Goal: Transaction & Acquisition: Purchase product/service

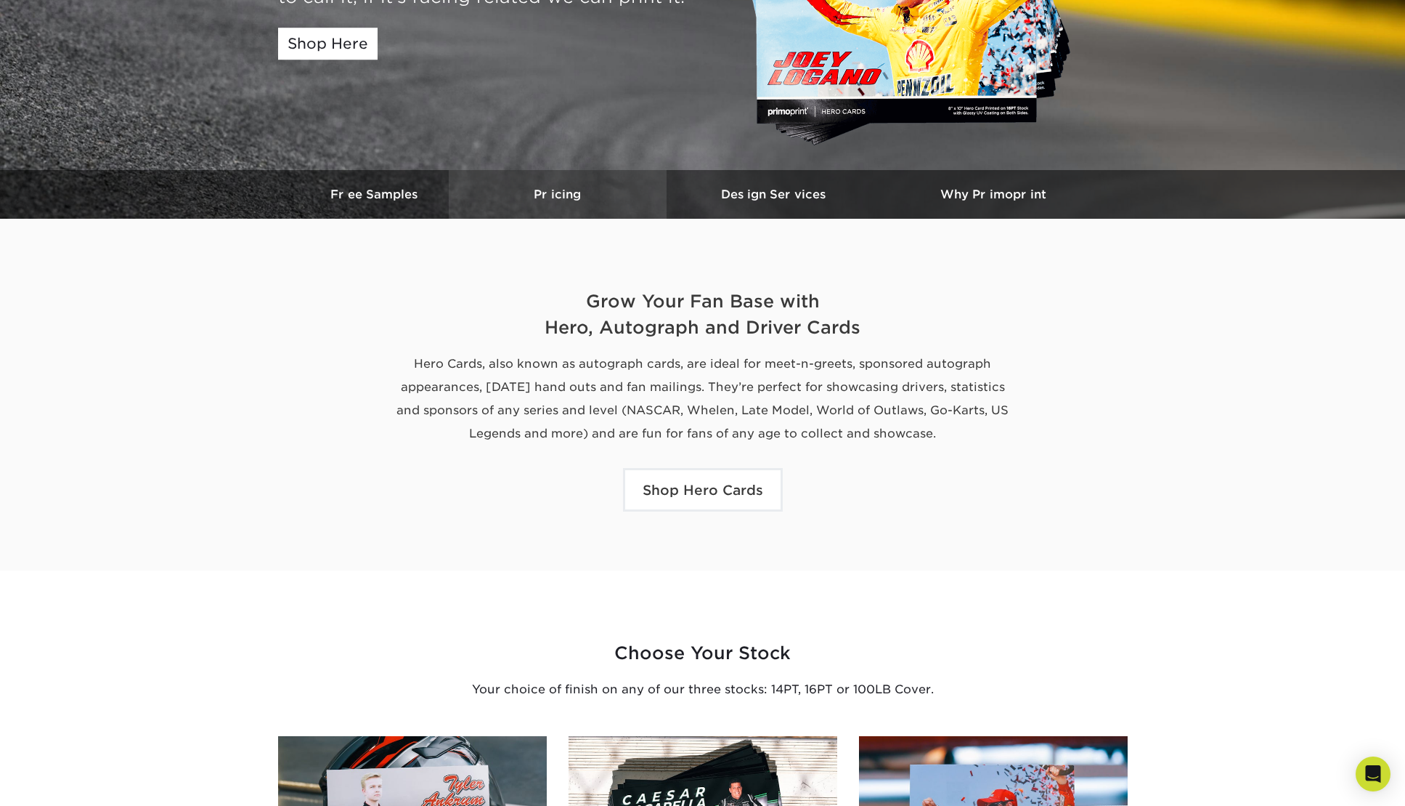
click at [561, 197] on h3 "Pricing" at bounding box center [558, 194] width 218 height 14
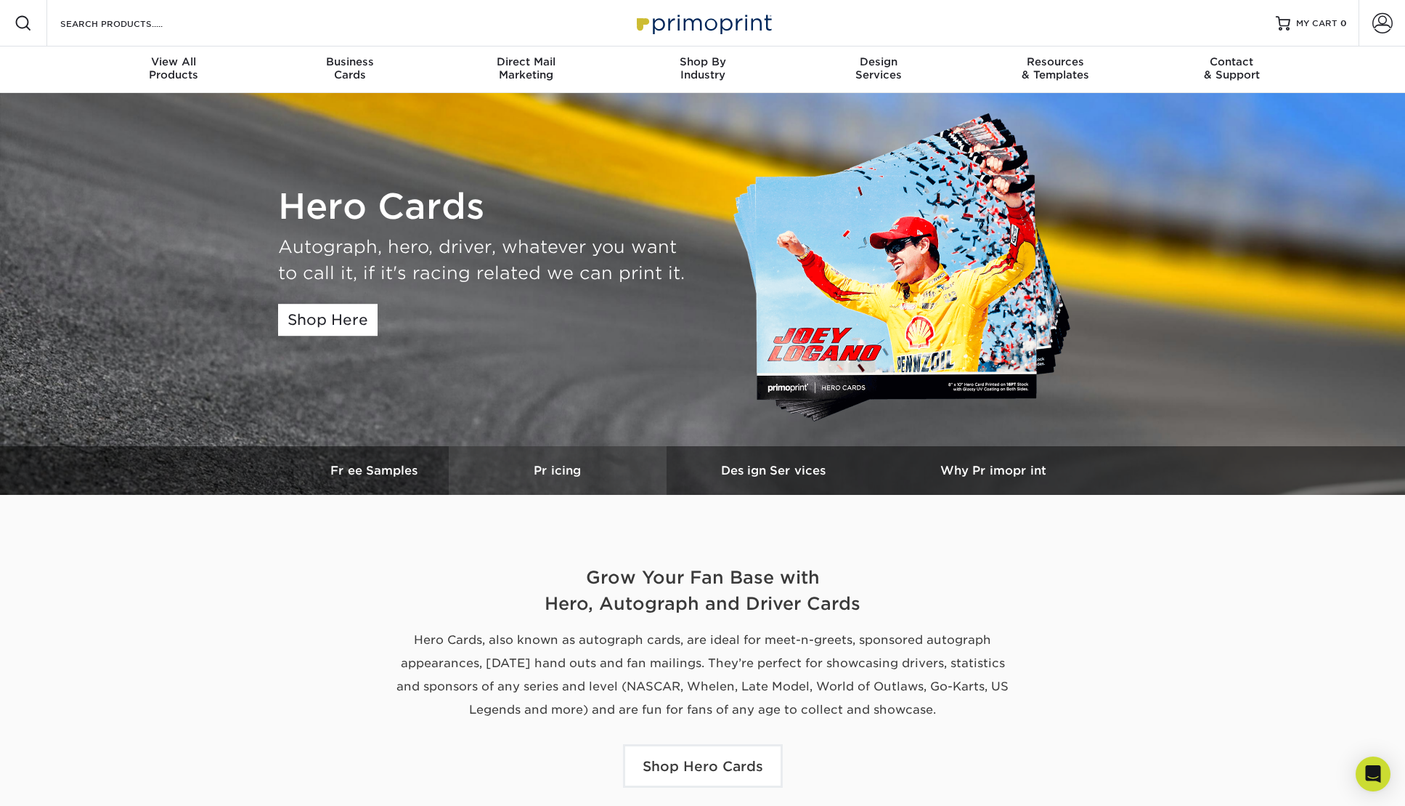
click at [556, 471] on h3 "Pricing" at bounding box center [558, 470] width 218 height 14
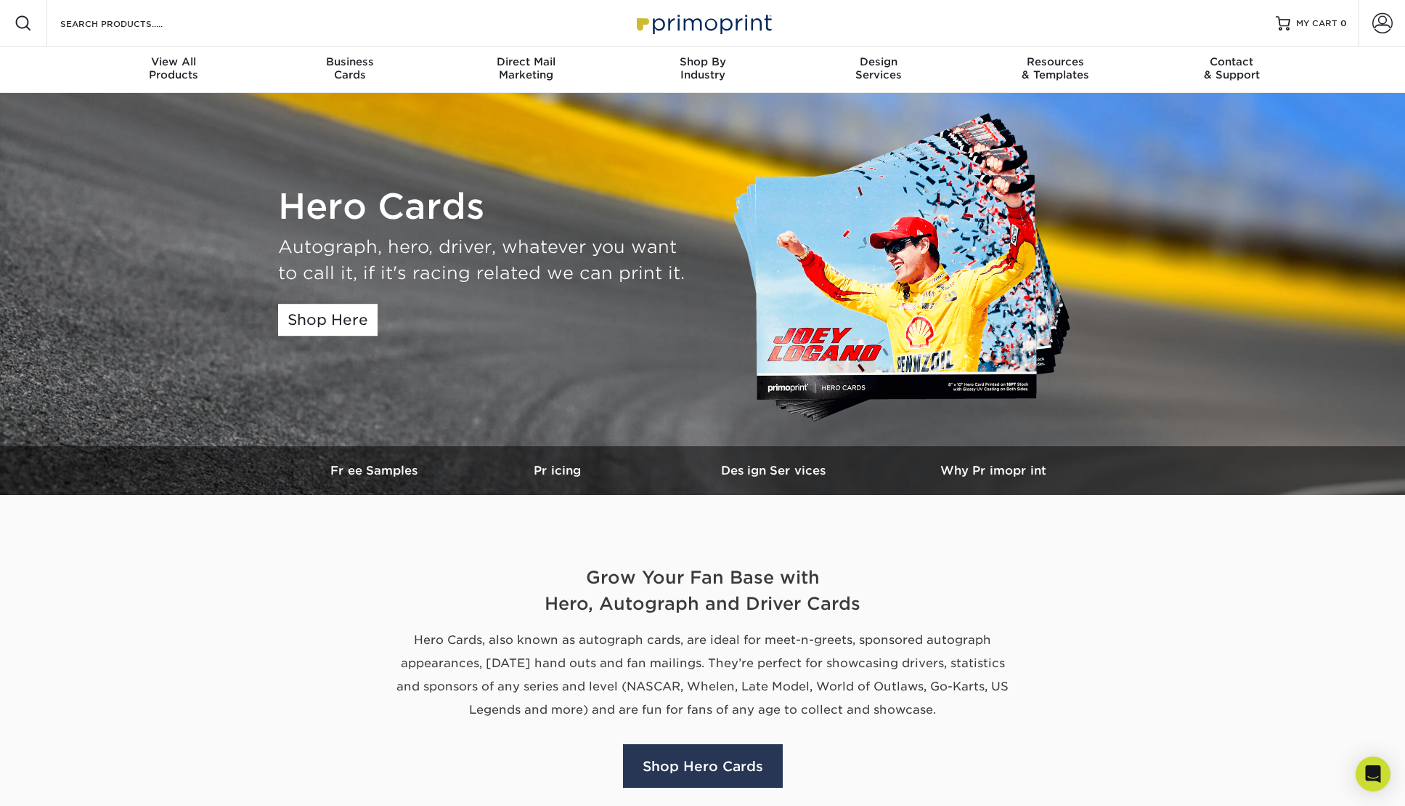
click at [699, 771] on link "Shop Hero Cards" at bounding box center [703, 766] width 160 height 44
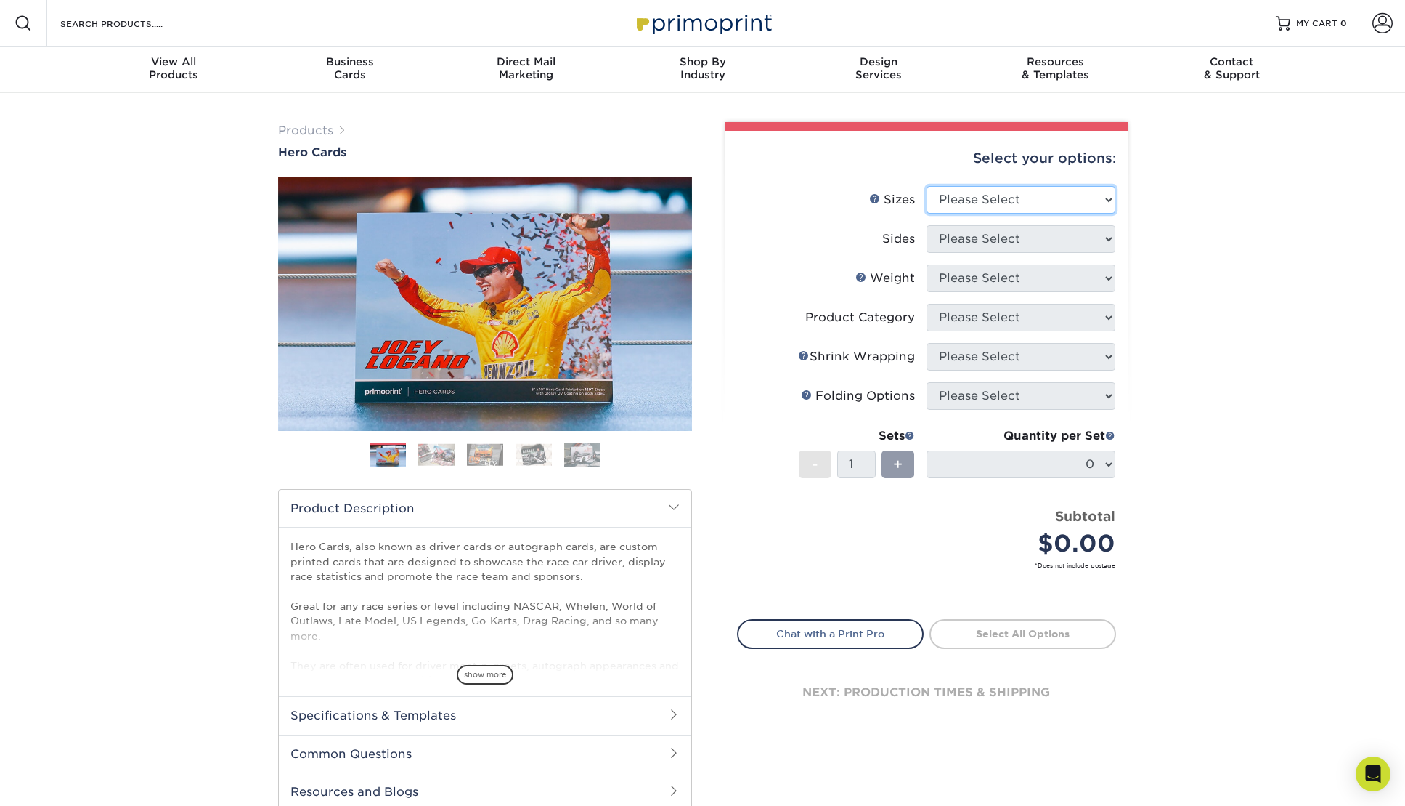
select select "4.00x6.00"
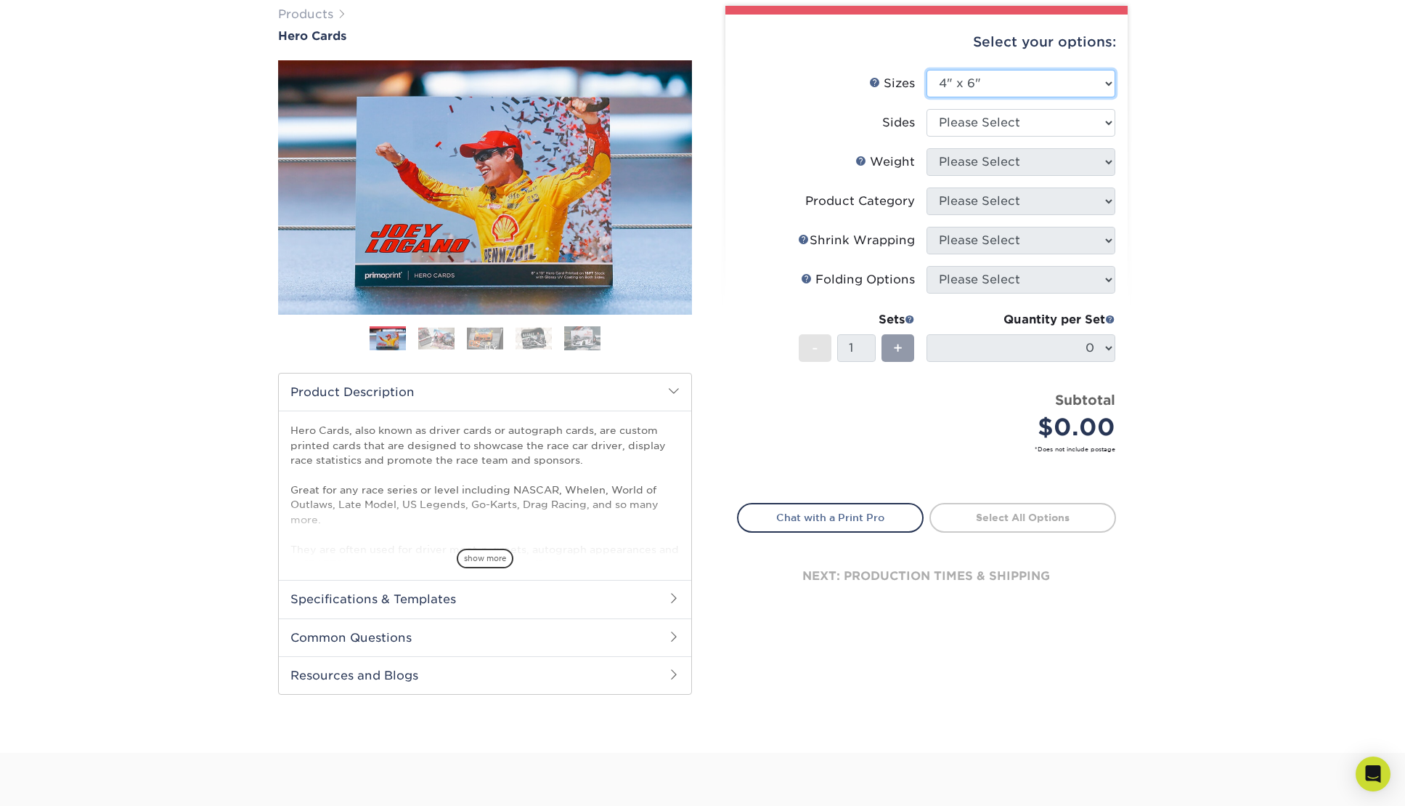
scroll to position [118, 0]
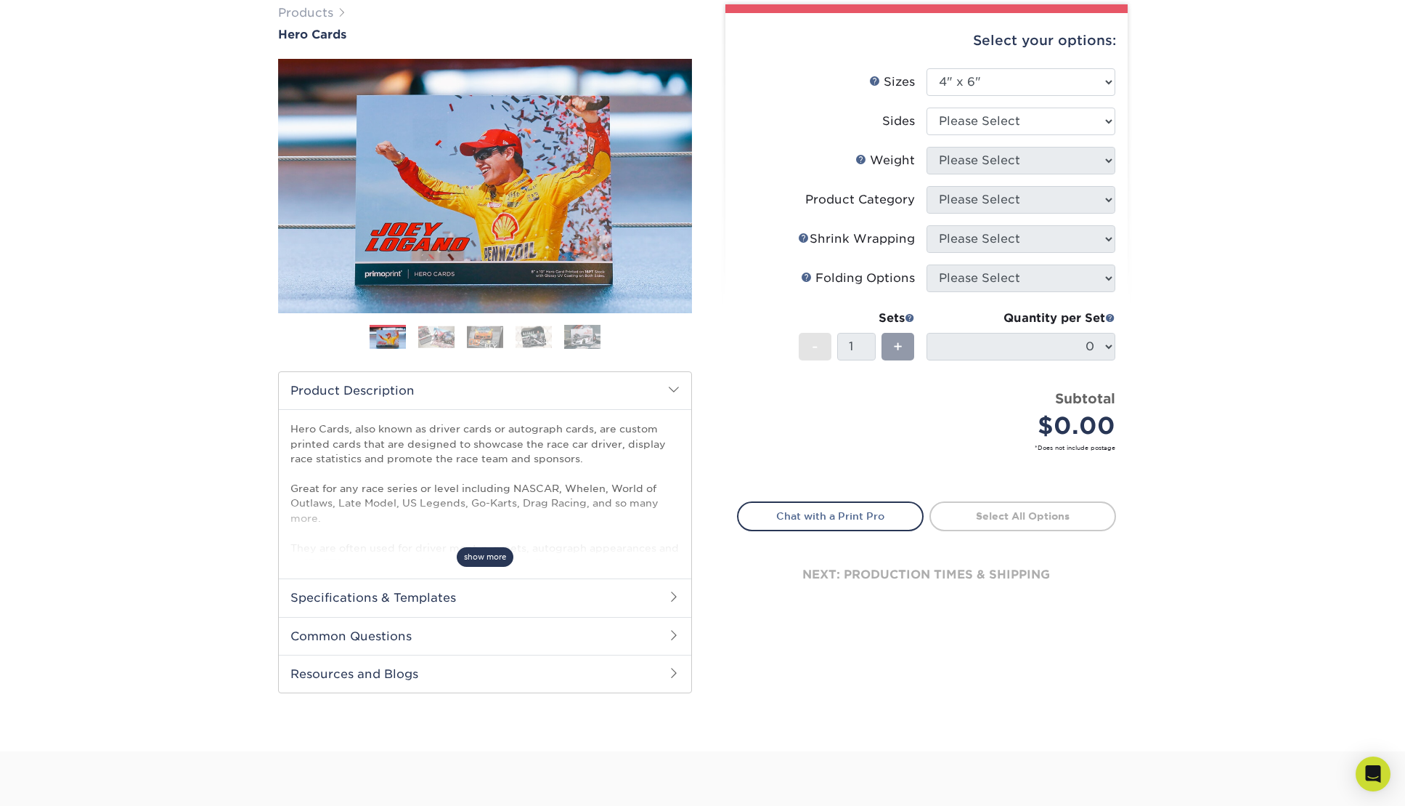
click at [484, 555] on span "show more" at bounding box center [485, 557] width 57 height 20
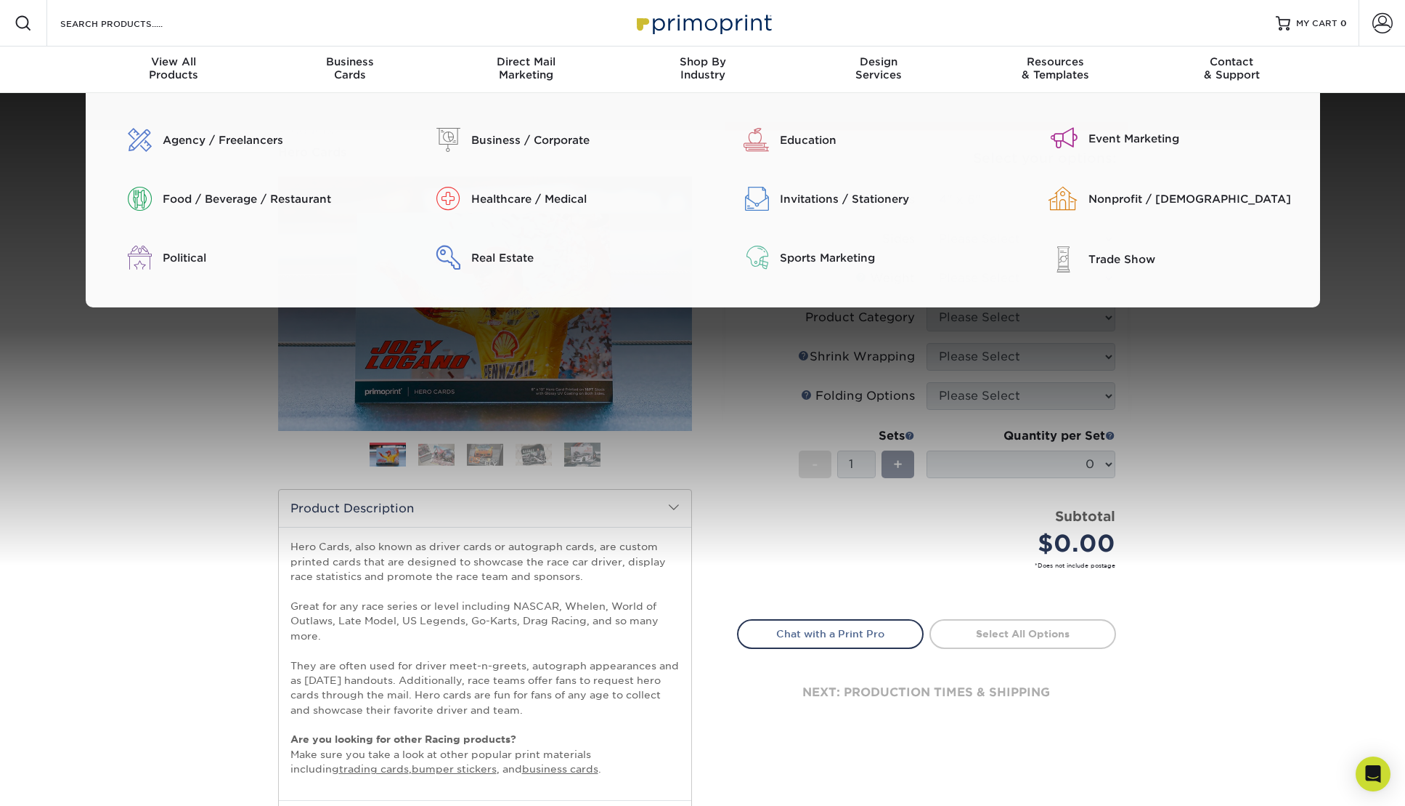
scroll to position [0, 0]
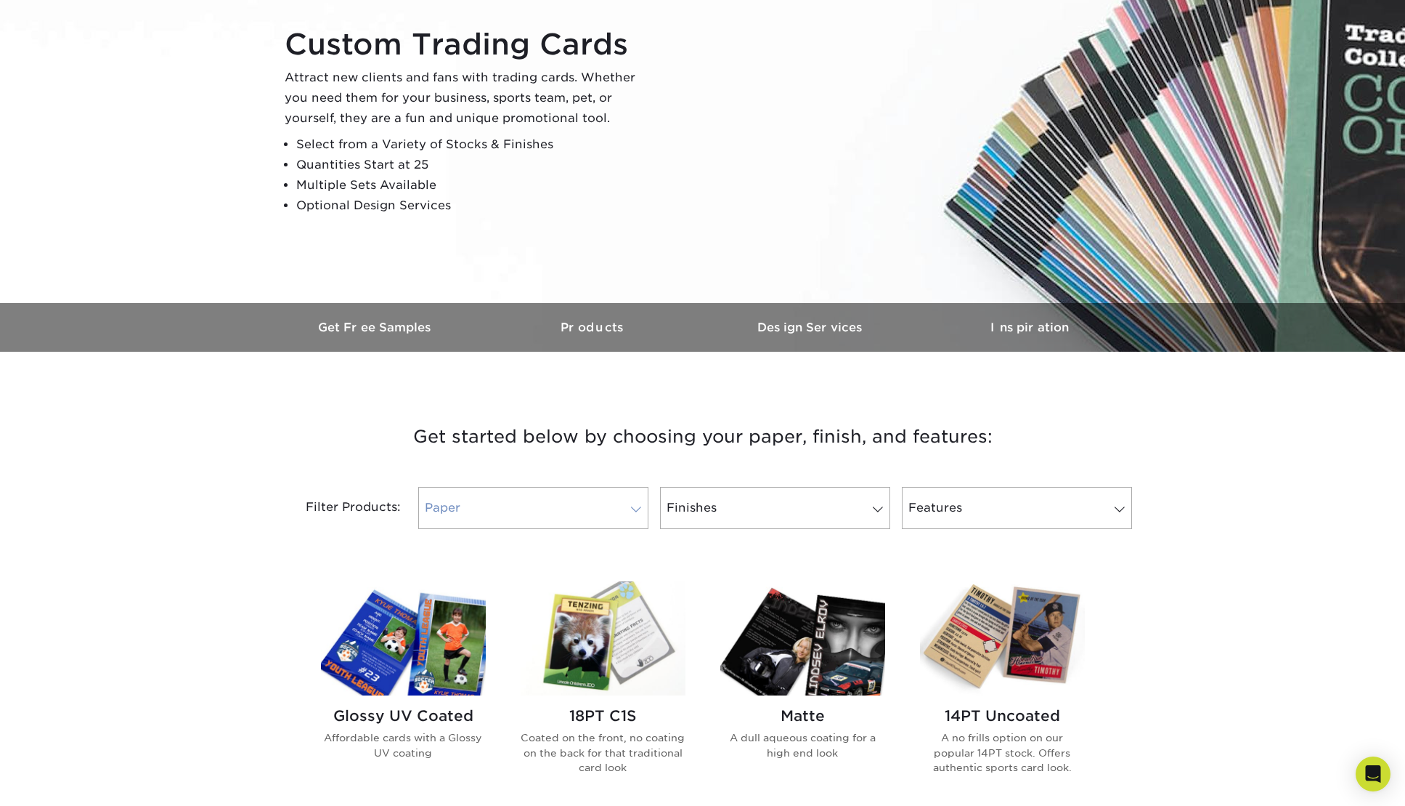
scroll to position [161, 0]
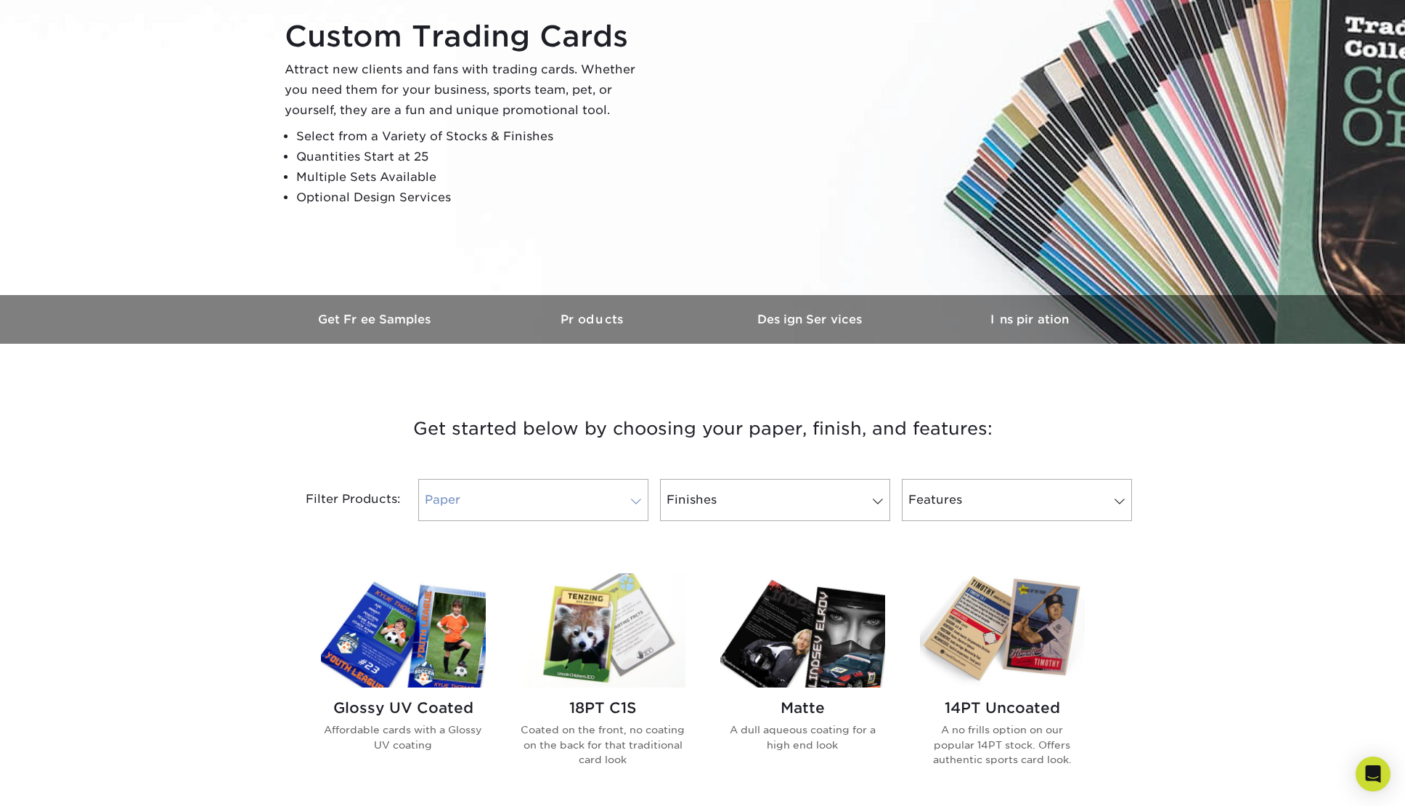
click at [628, 503] on span at bounding box center [636, 501] width 20 height 12
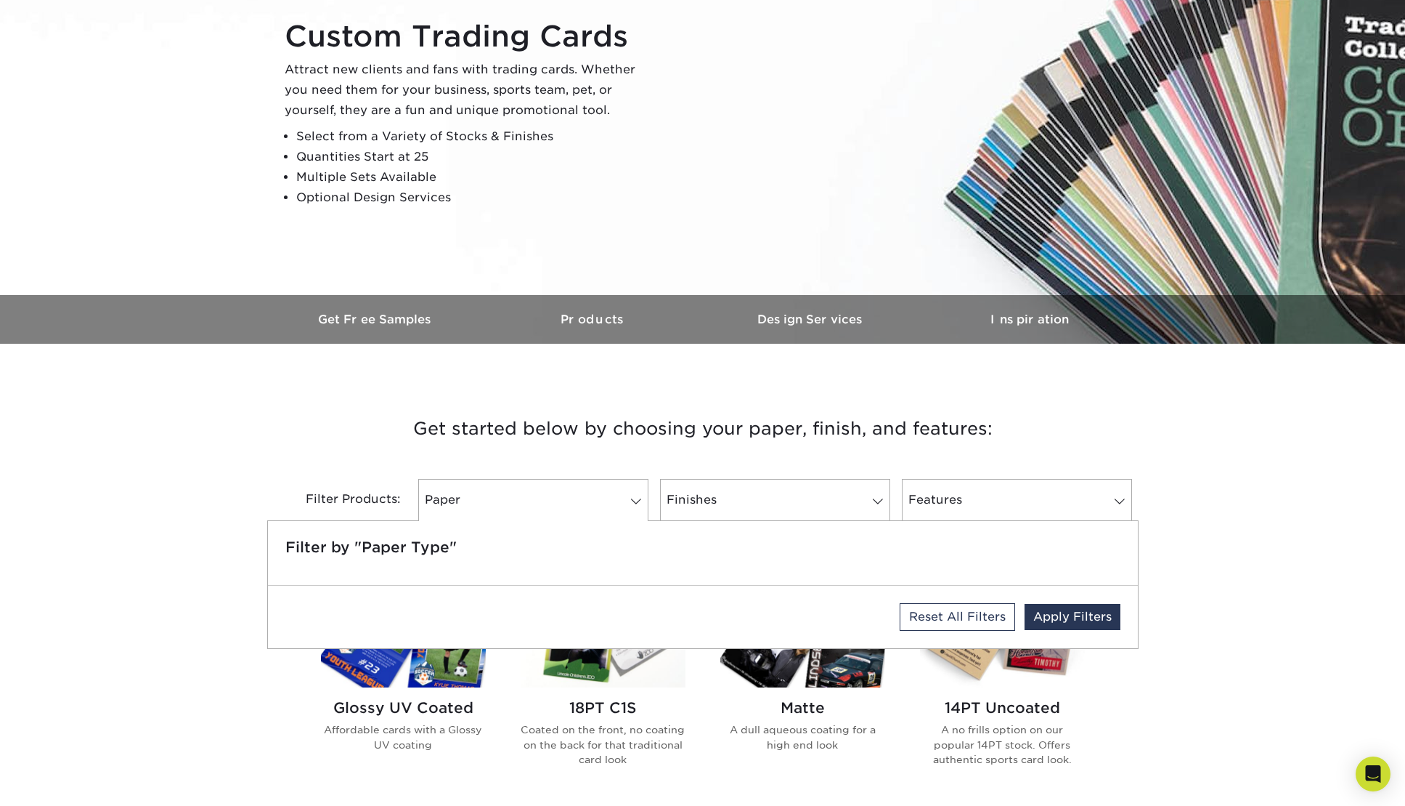
click at [653, 445] on h3 "Get started below by choosing your paper, finish, and features:" at bounding box center [703, 428] width 850 height 65
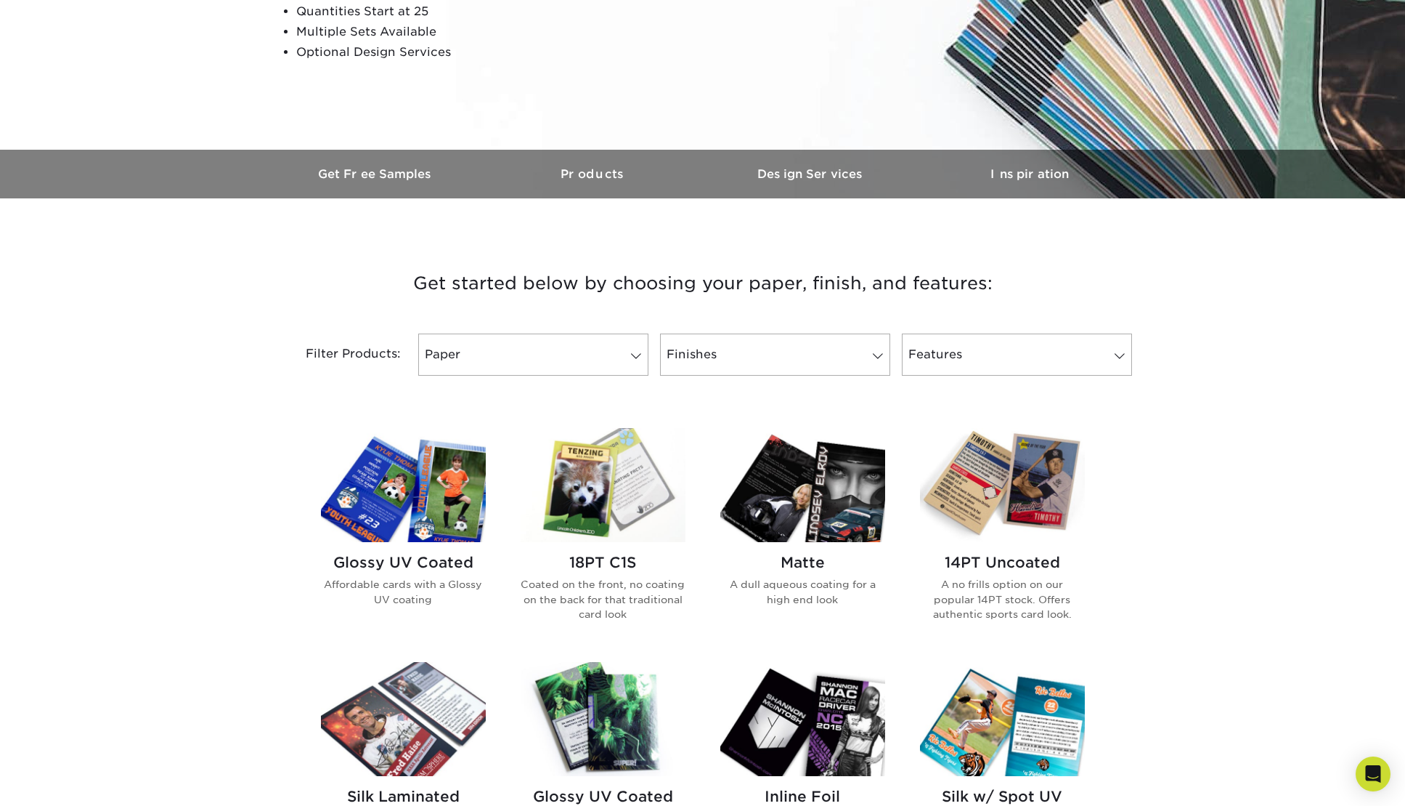
scroll to position [306, 0]
click at [1055, 476] on img at bounding box center [1002, 486] width 165 height 114
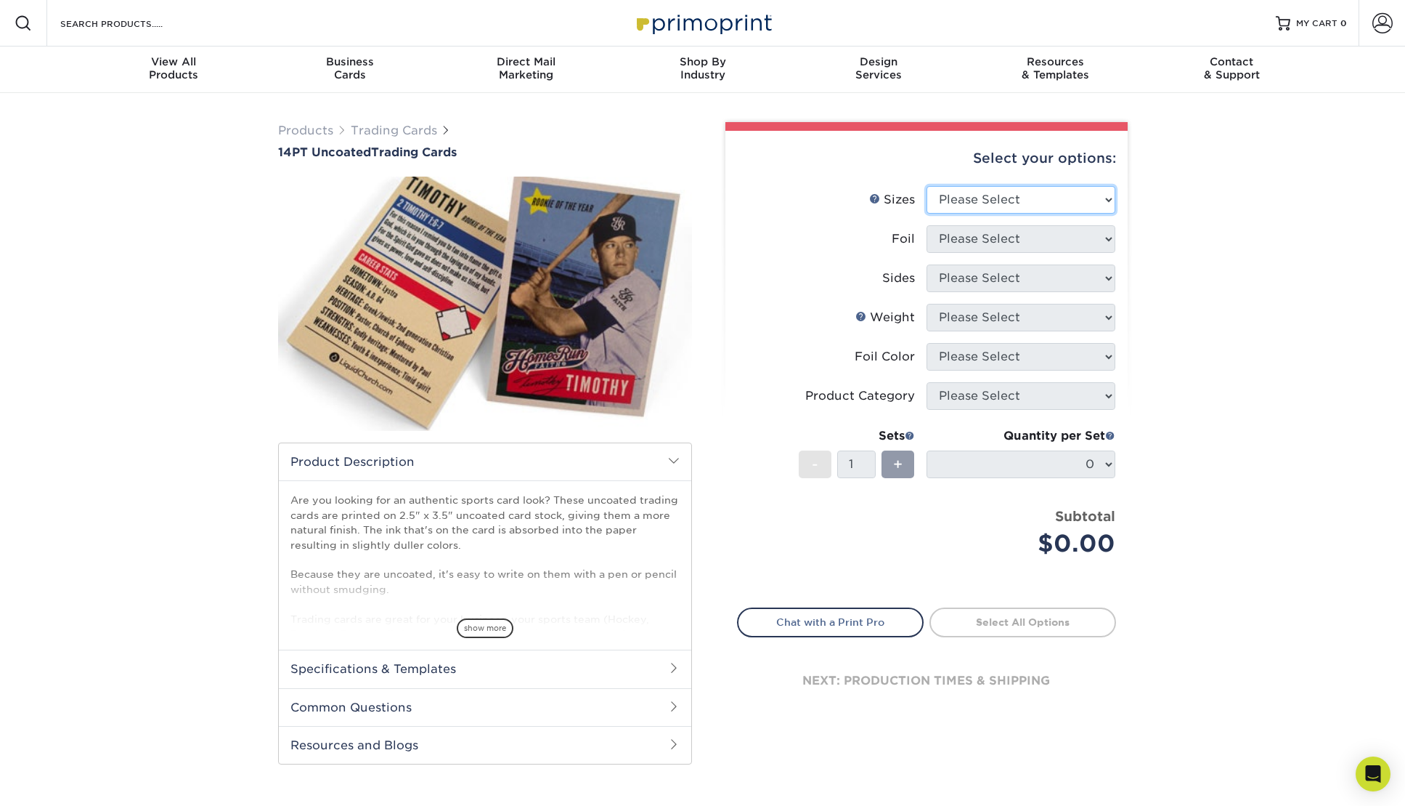
select select "2.50x3.50"
select select "0"
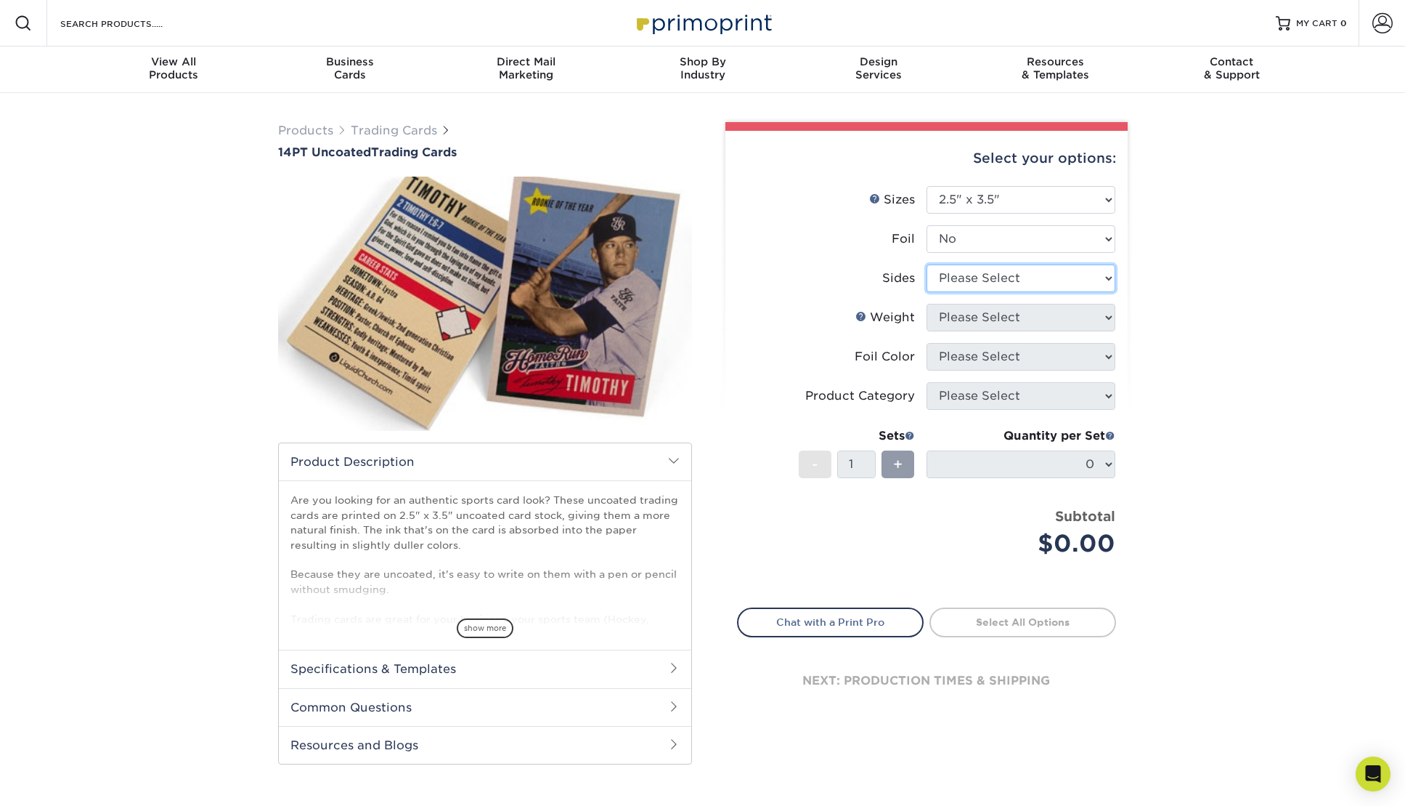
select select "13abbda7-1d64-4f25-8bb2-c179b224825d"
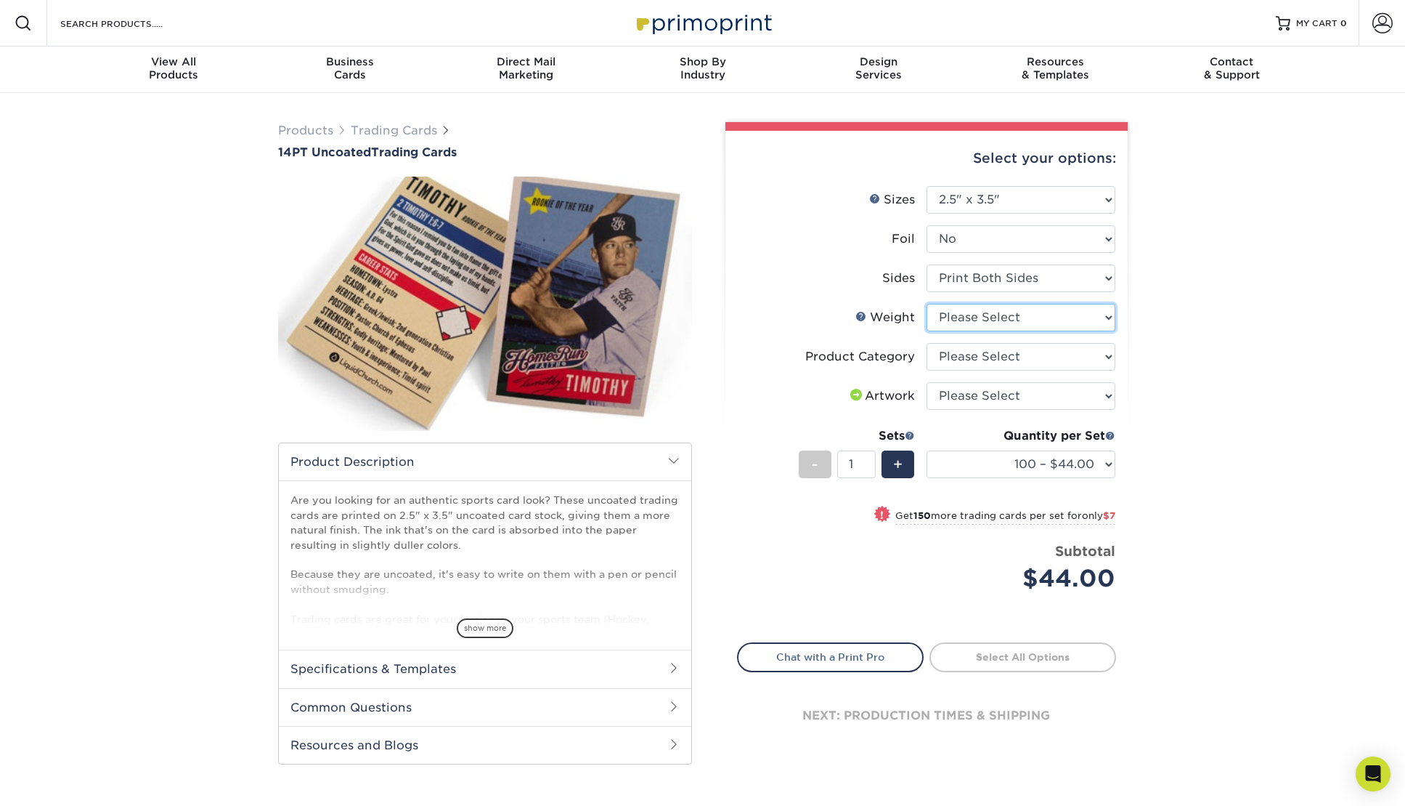
select select "14PT Uncoated"
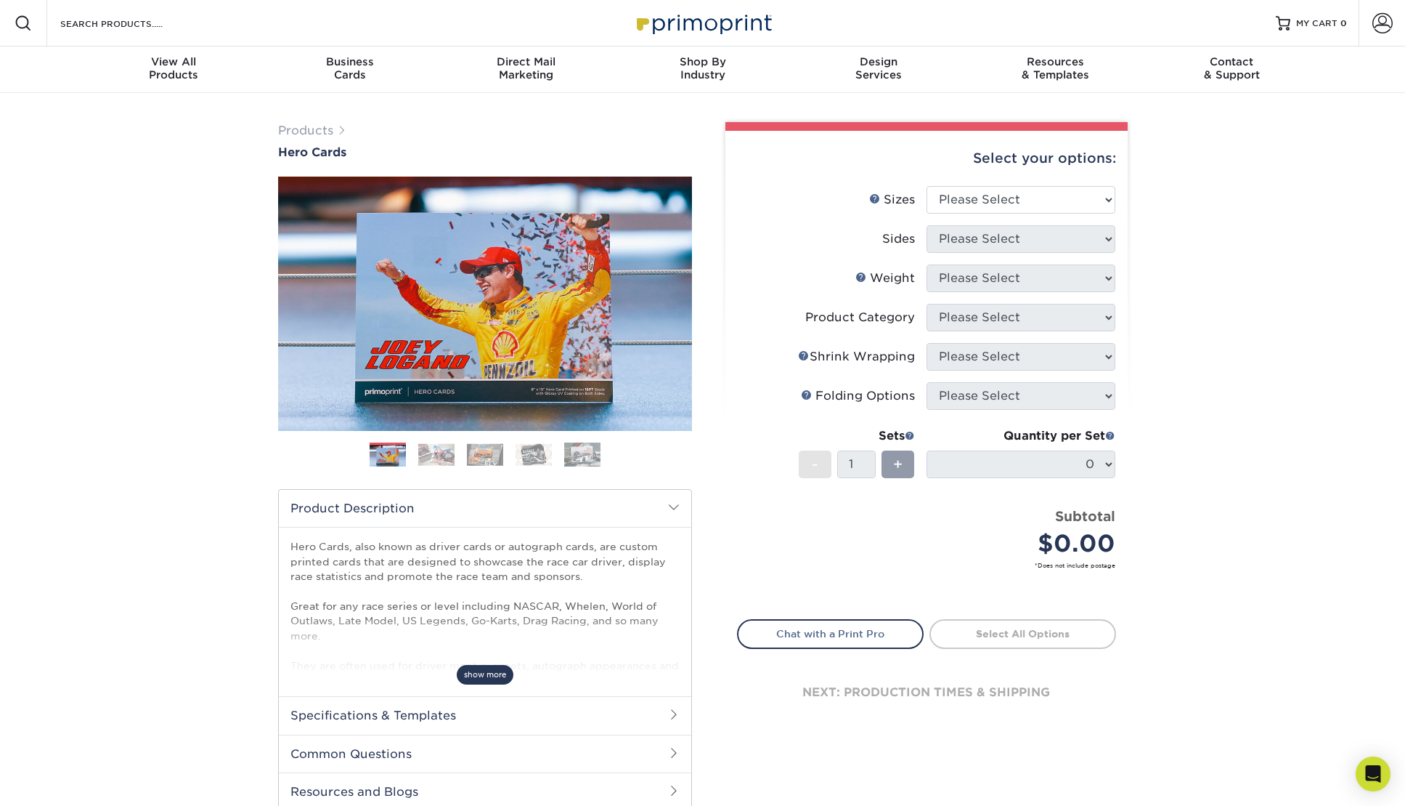
click at [492, 674] on span "show more" at bounding box center [485, 675] width 57 height 20
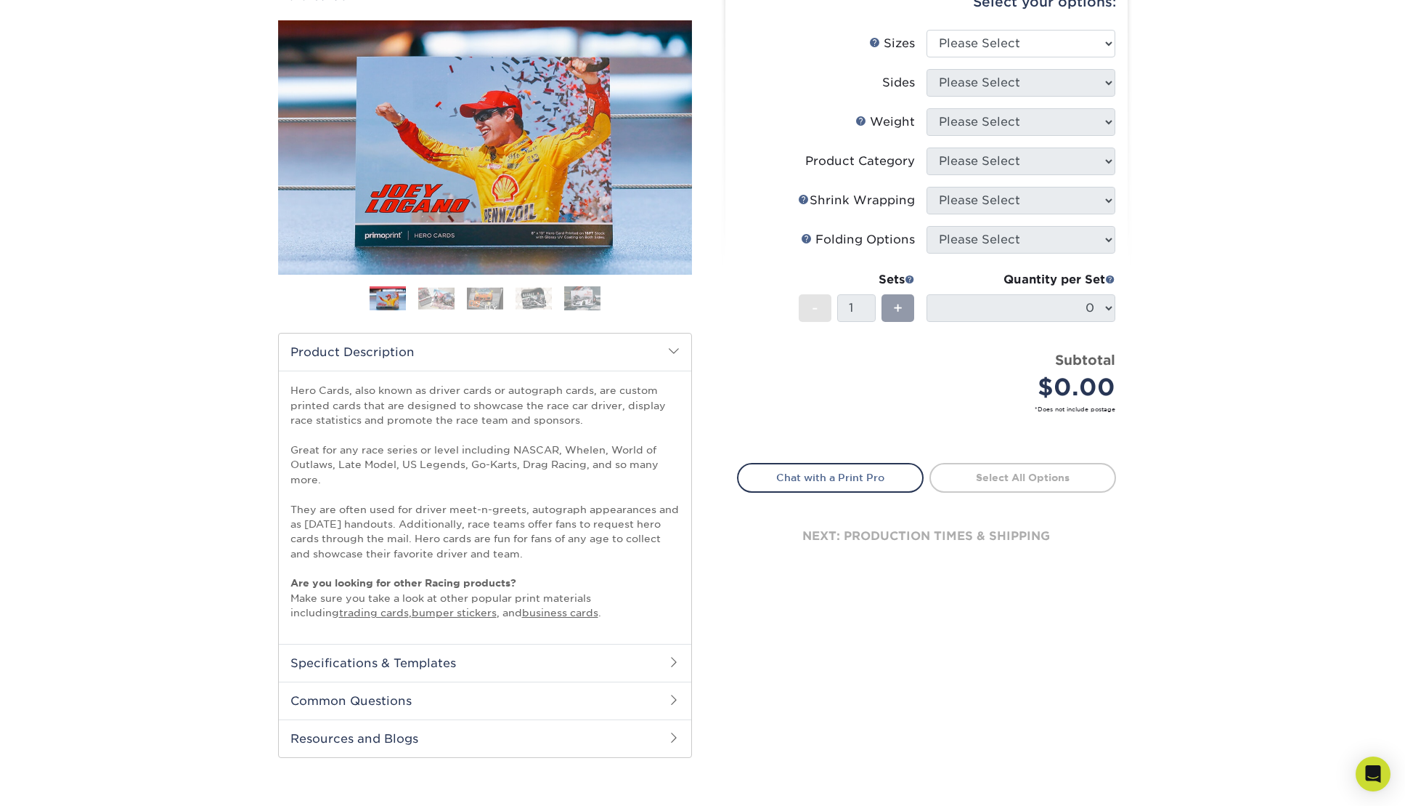
scroll to position [155, 0]
click at [339, 611] on link "trading cards" at bounding box center [374, 613] width 70 height 12
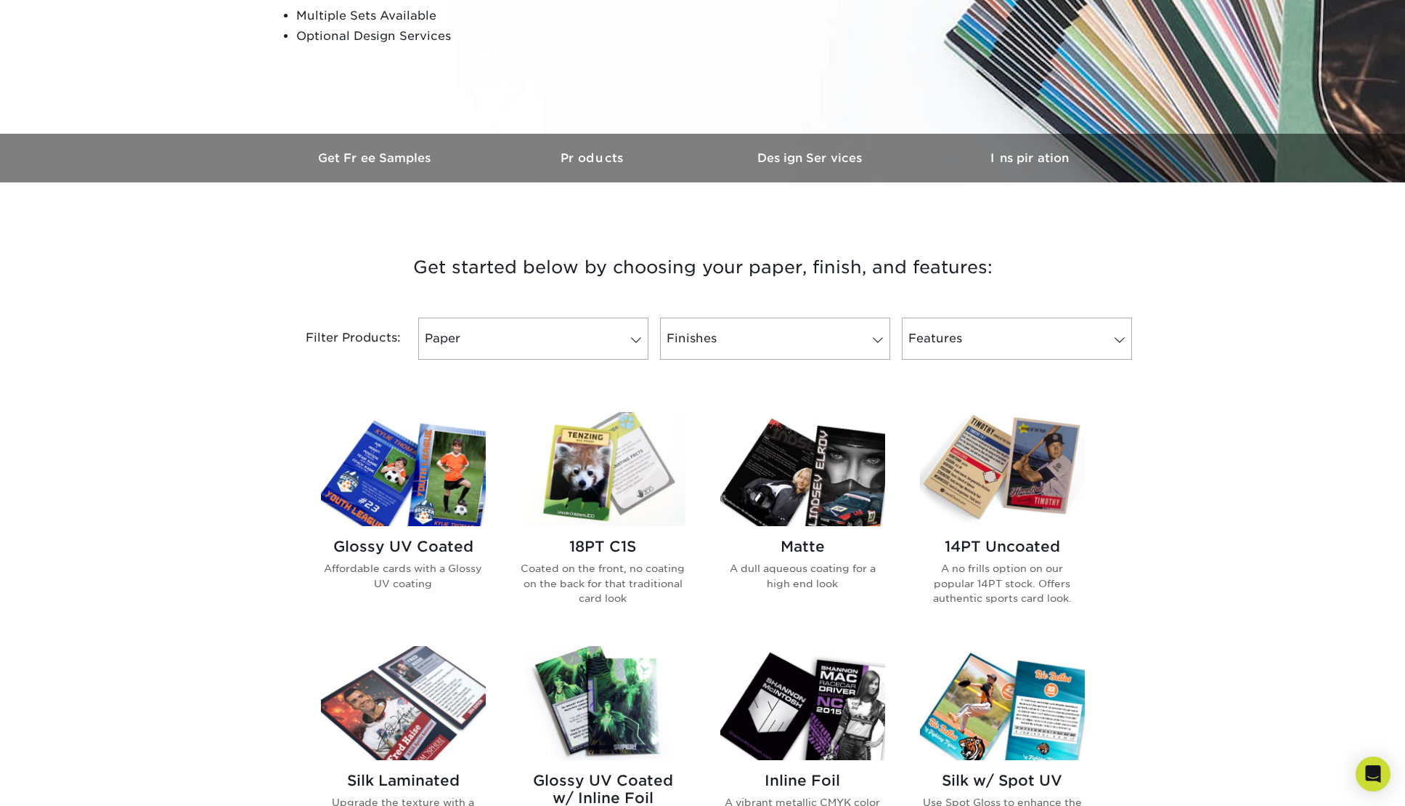
scroll to position [349, 0]
